Goal: Navigation & Orientation: Find specific page/section

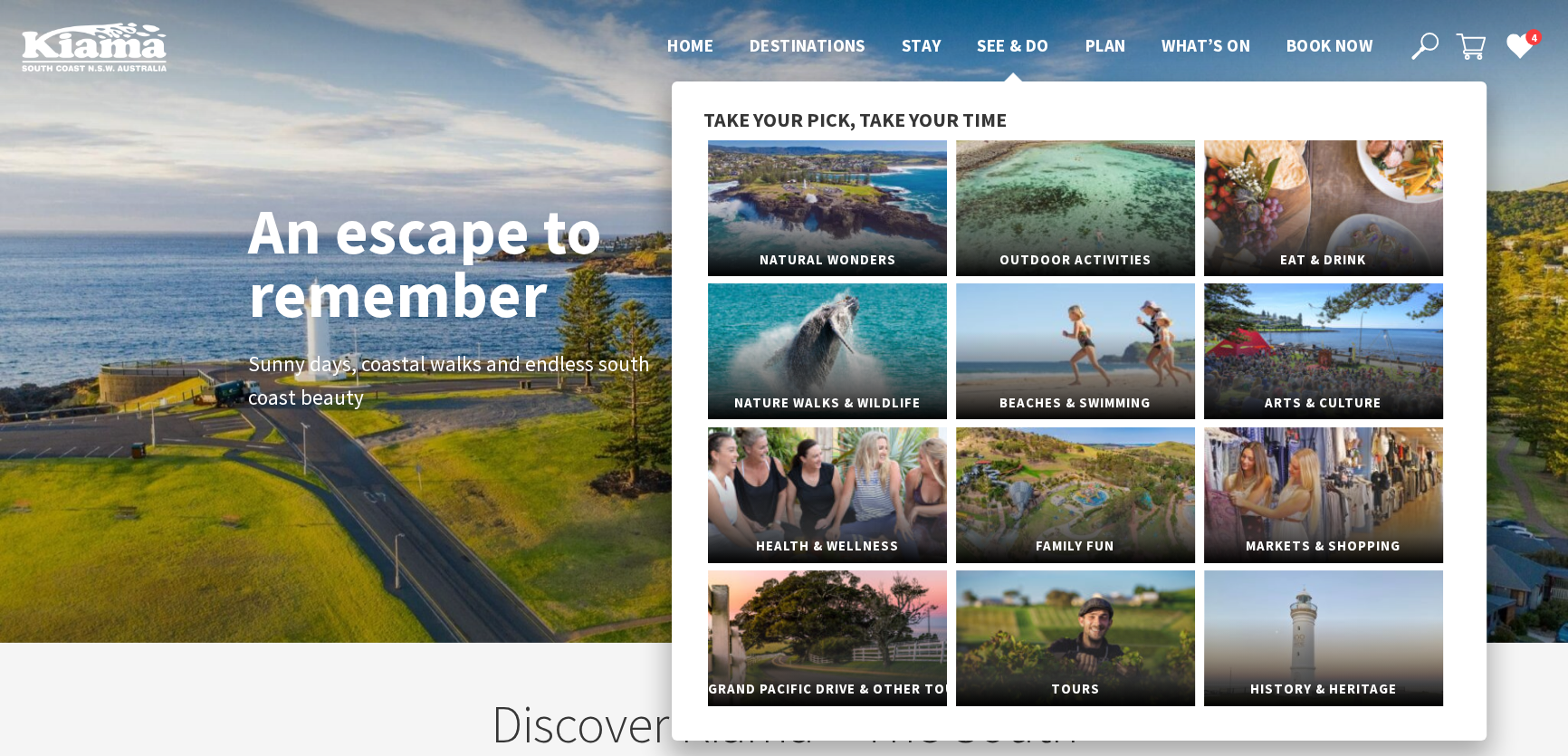
scroll to position [311, 1579]
click at [1046, 202] on link "Outdoor Activities" at bounding box center [1075, 208] width 239 height 136
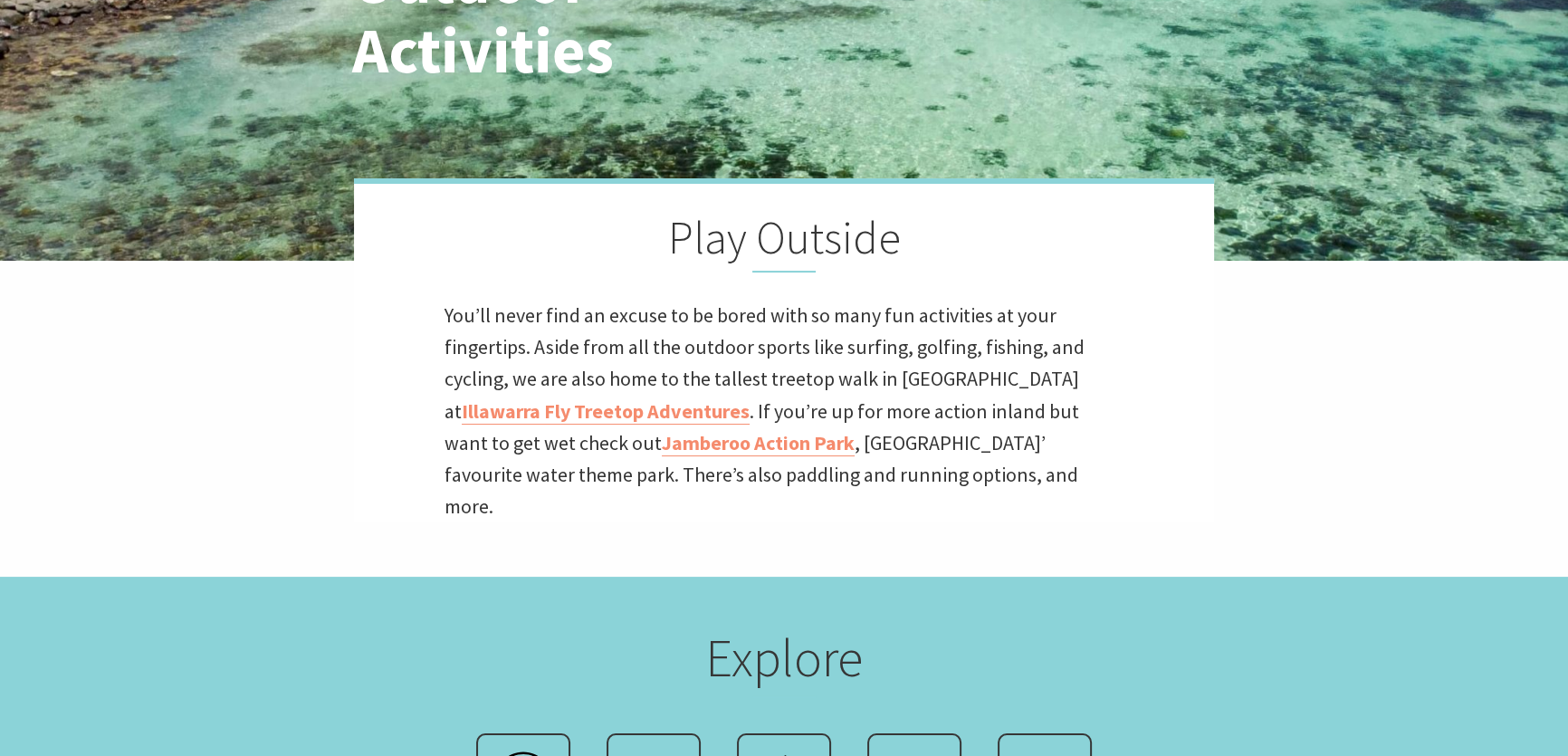
scroll to position [658, 0]
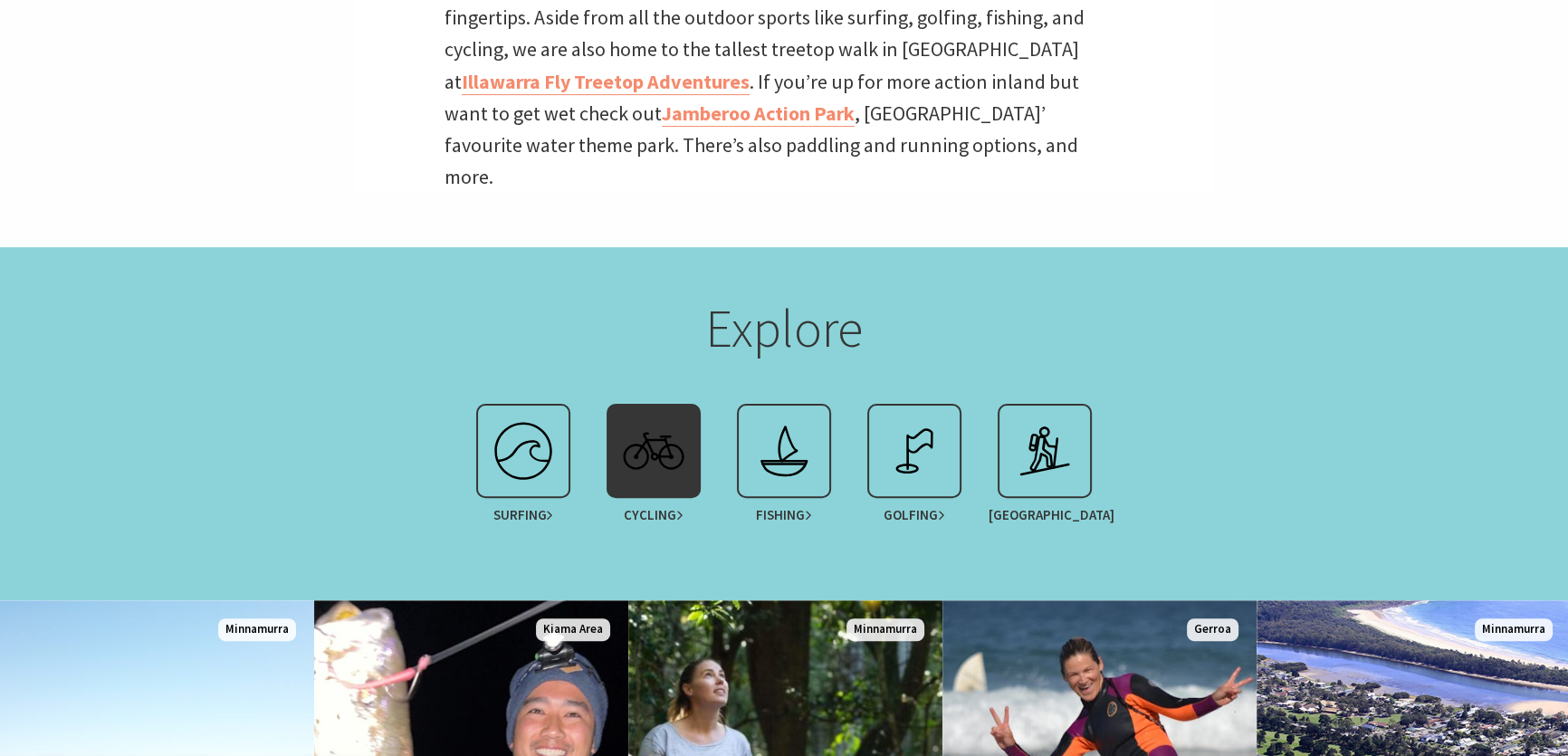
click at [656, 446] on img at bounding box center [653, 451] width 73 height 73
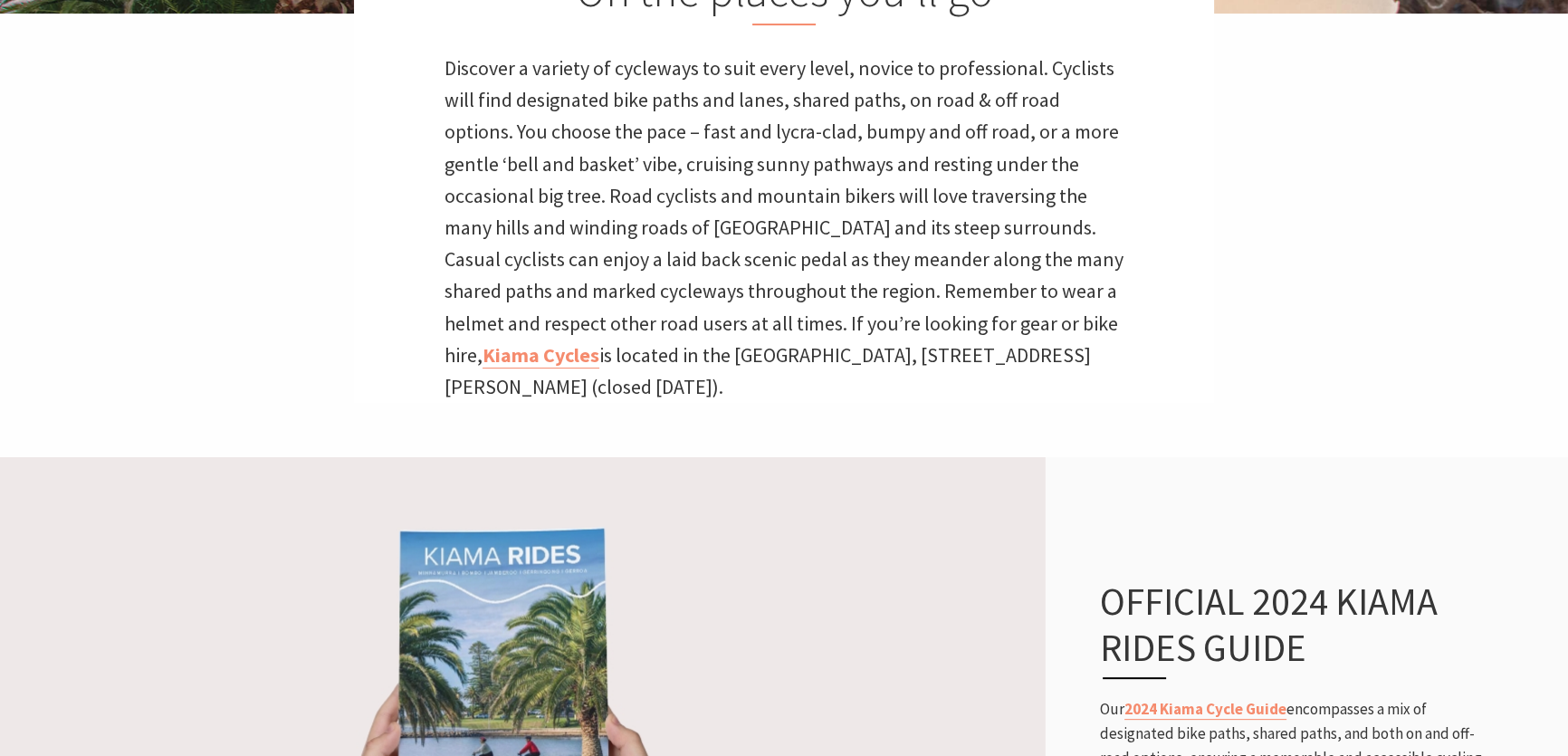
scroll to position [823, 0]
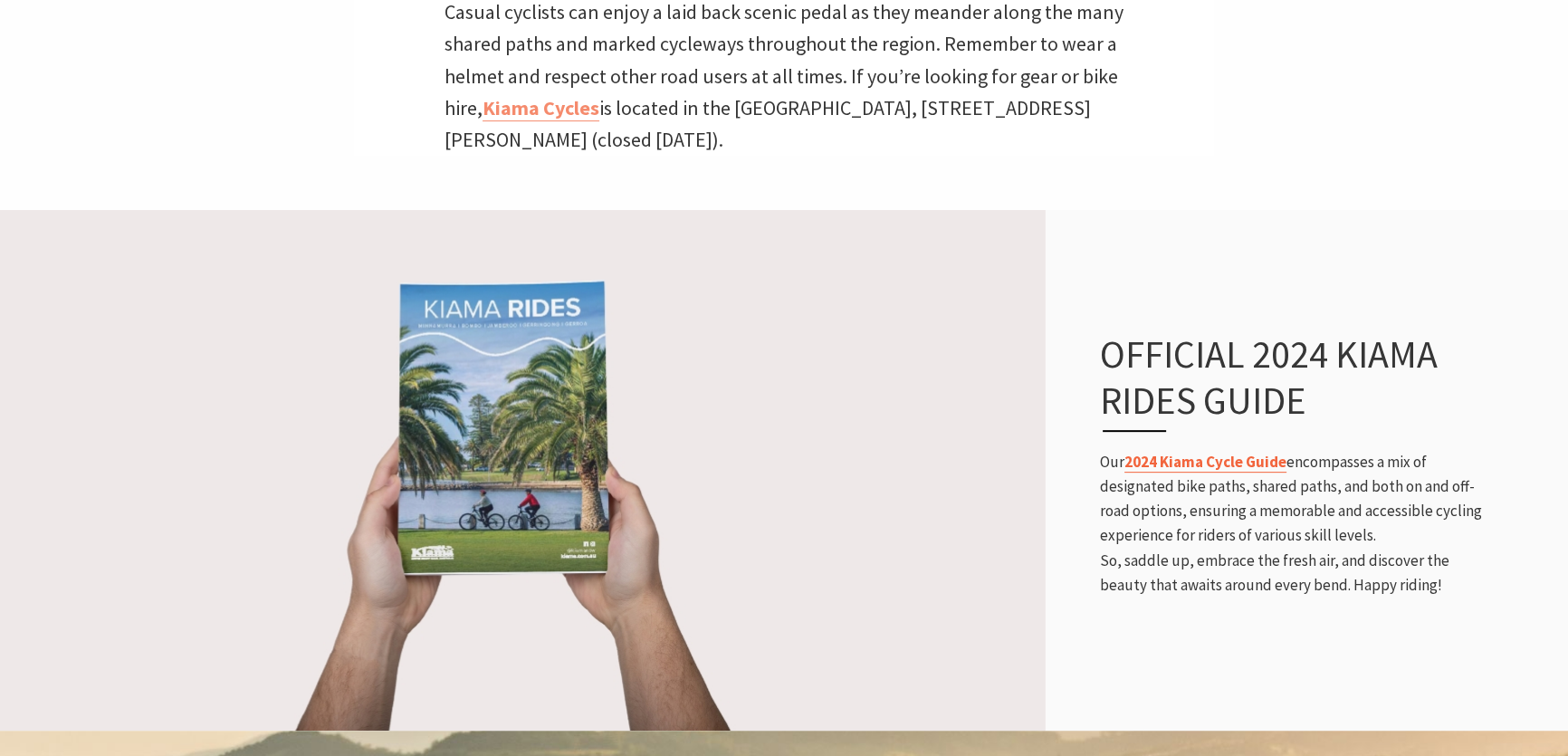
click at [1191, 463] on link "2024 Kiama Cycle Guide" at bounding box center [1205, 462] width 162 height 21
